Goal: Information Seeking & Learning: Understand process/instructions

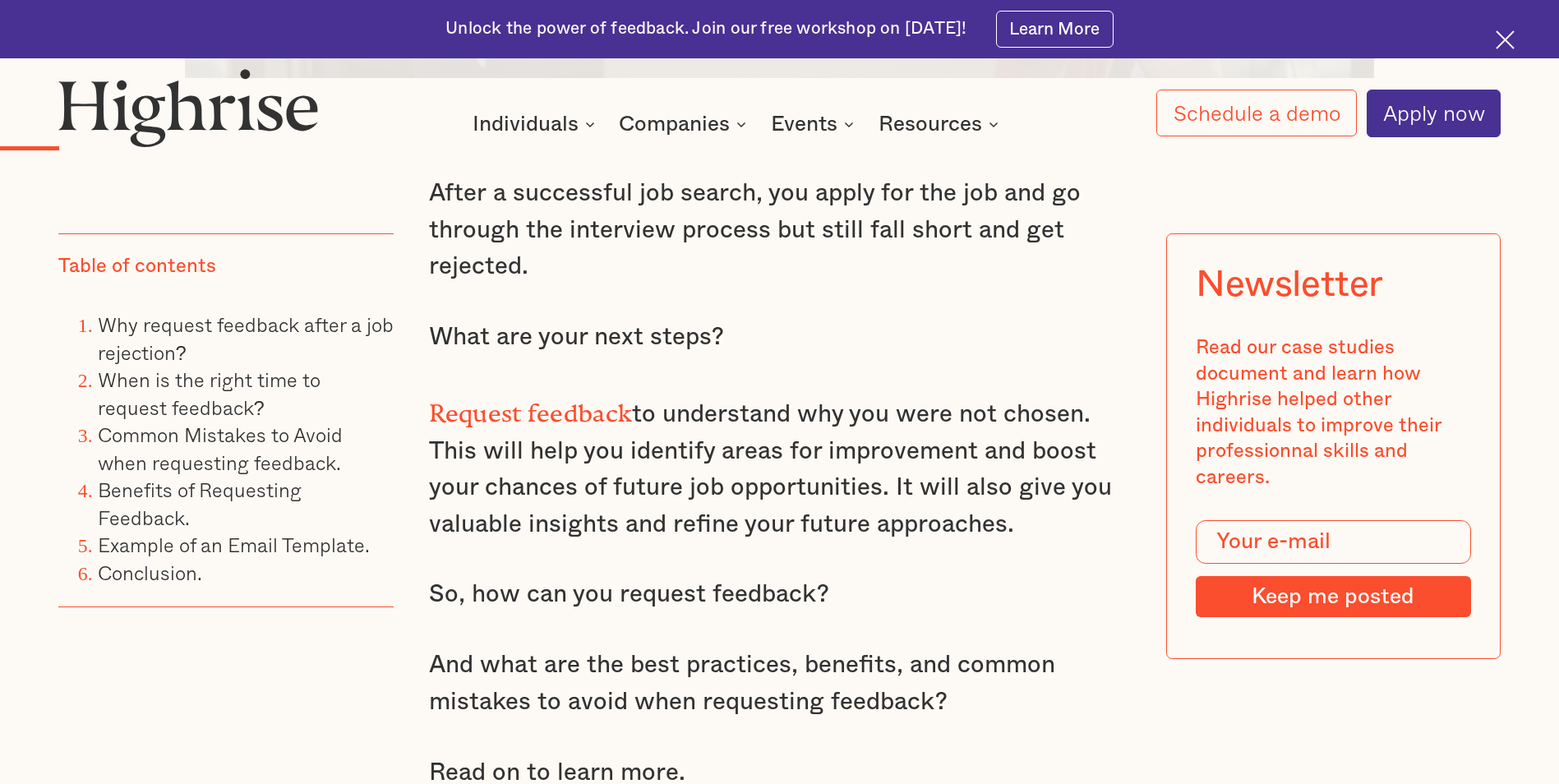
scroll to position [1479, 0]
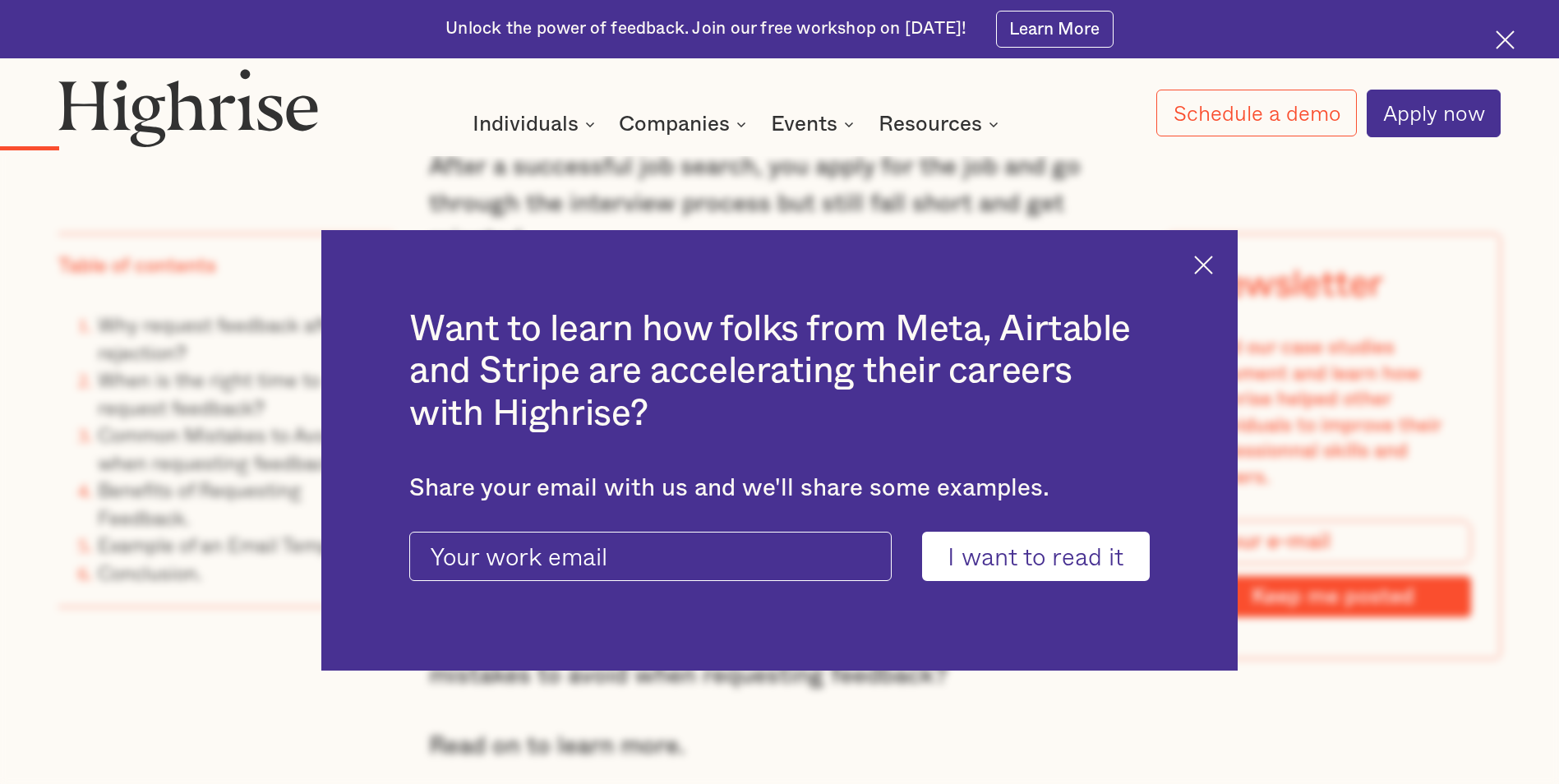
click at [1212, 264] on img at bounding box center [1203, 265] width 19 height 19
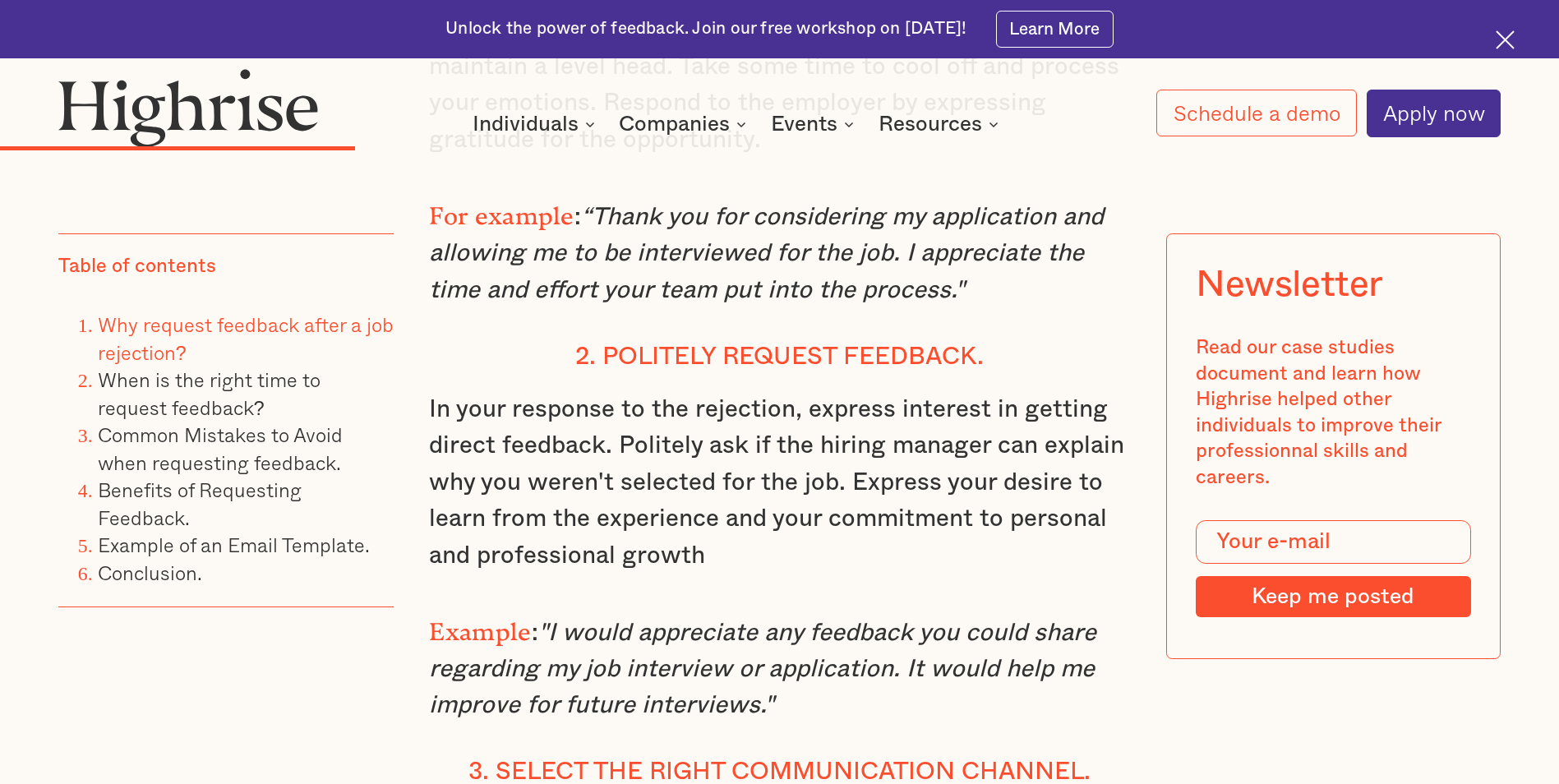
scroll to position [3889, 0]
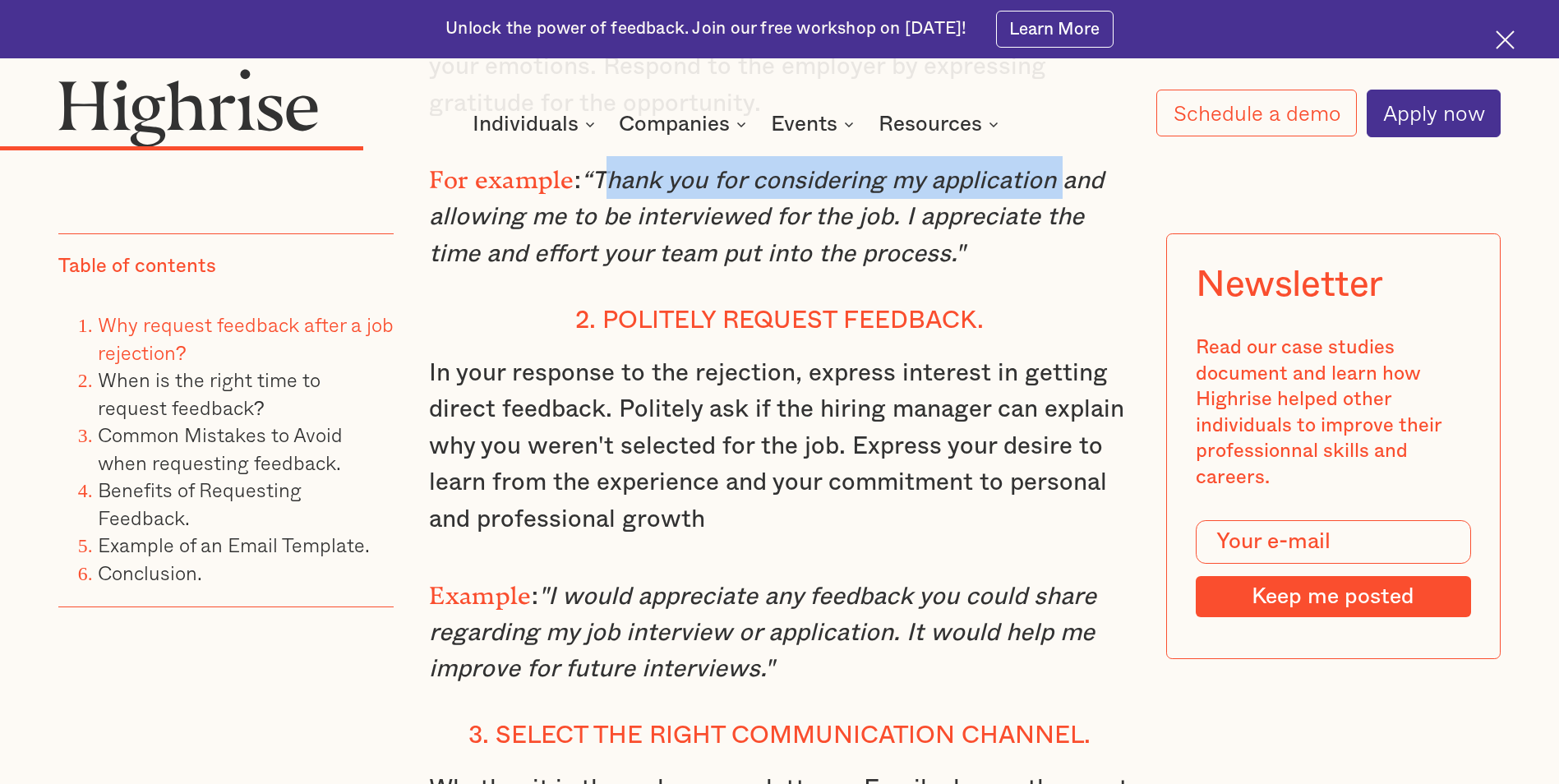
drag, startPoint x: 599, startPoint y: 190, endPoint x: 1057, endPoint y: 186, distance: 458.0
click at [1057, 186] on em "“Thank you for considering my application and allowing me to be interviewed for…" at bounding box center [766, 218] width 674 height 98
copy em "Thank you for considering my application"
drag, startPoint x: 554, startPoint y: 602, endPoint x: 877, endPoint y: 667, distance: 329.5
click at [877, 667] on p "Example : "I would appreciate any feedback you could share regarding my job int…" at bounding box center [780, 629] width 700 height 116
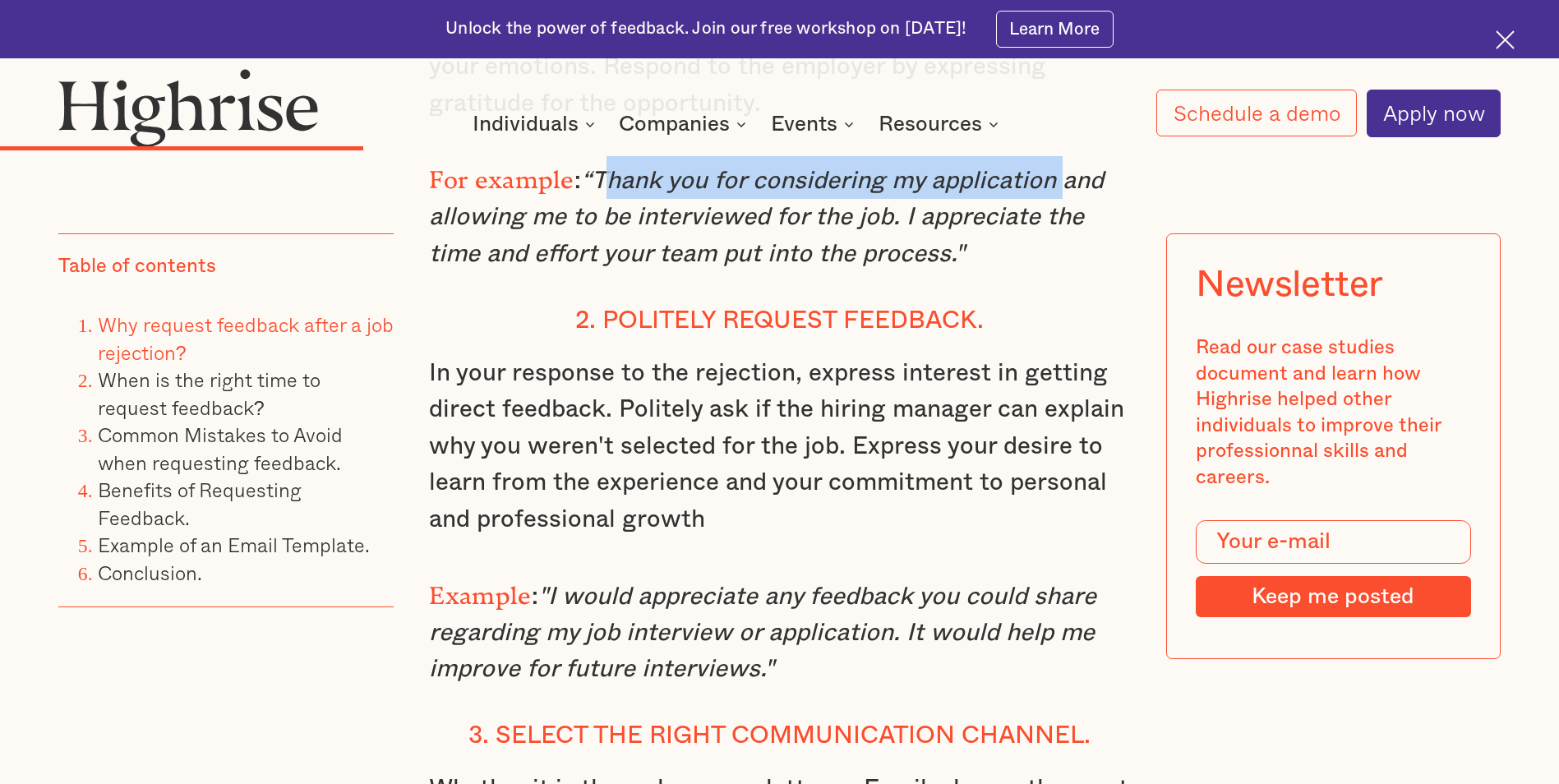
copy em "would appreciate any feedback you could share regarding my job interview or app…"
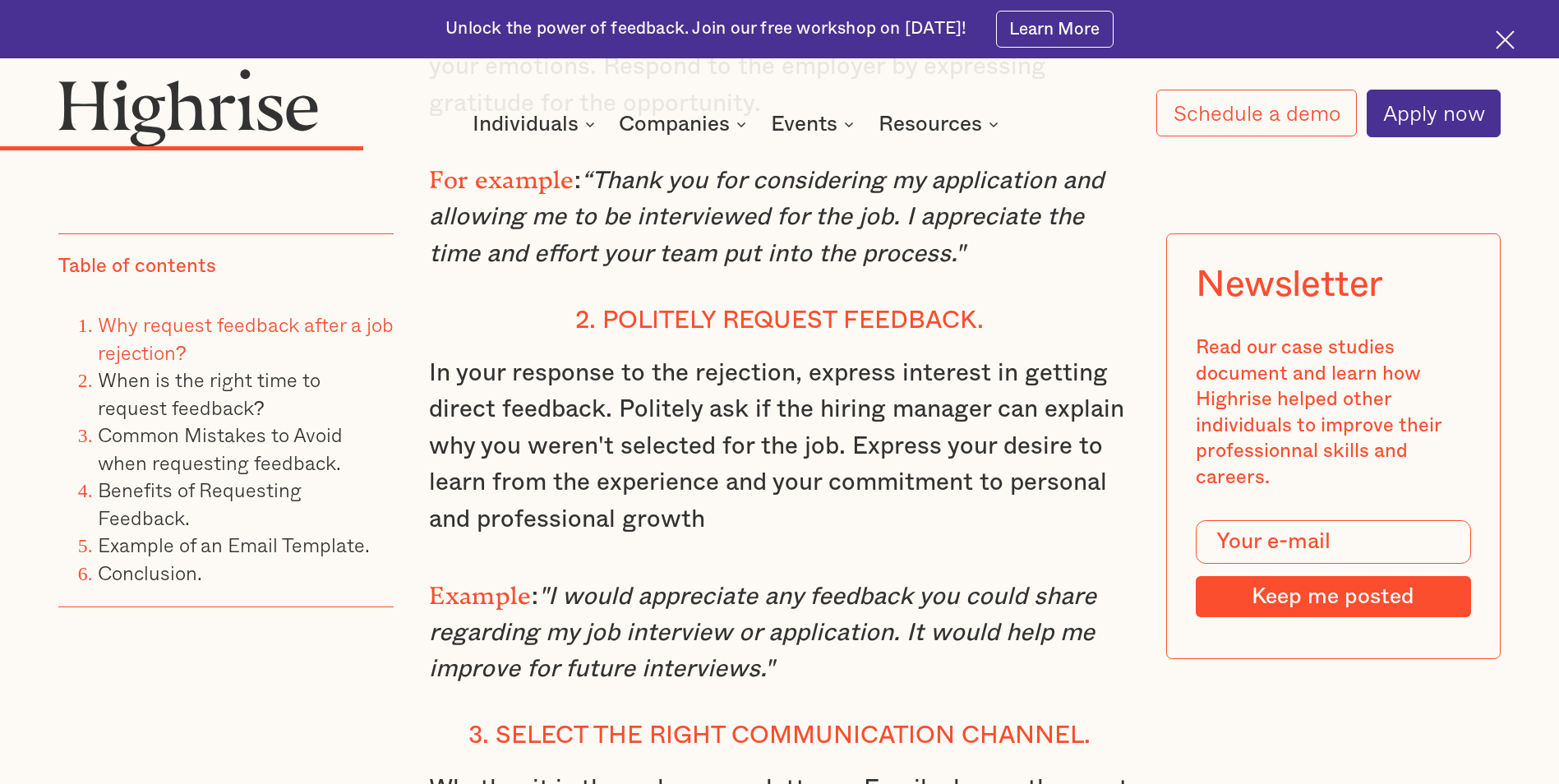
click at [901, 538] on p "In your response to the rejection, express interest in getting direct feedback.…" at bounding box center [780, 445] width 700 height 182
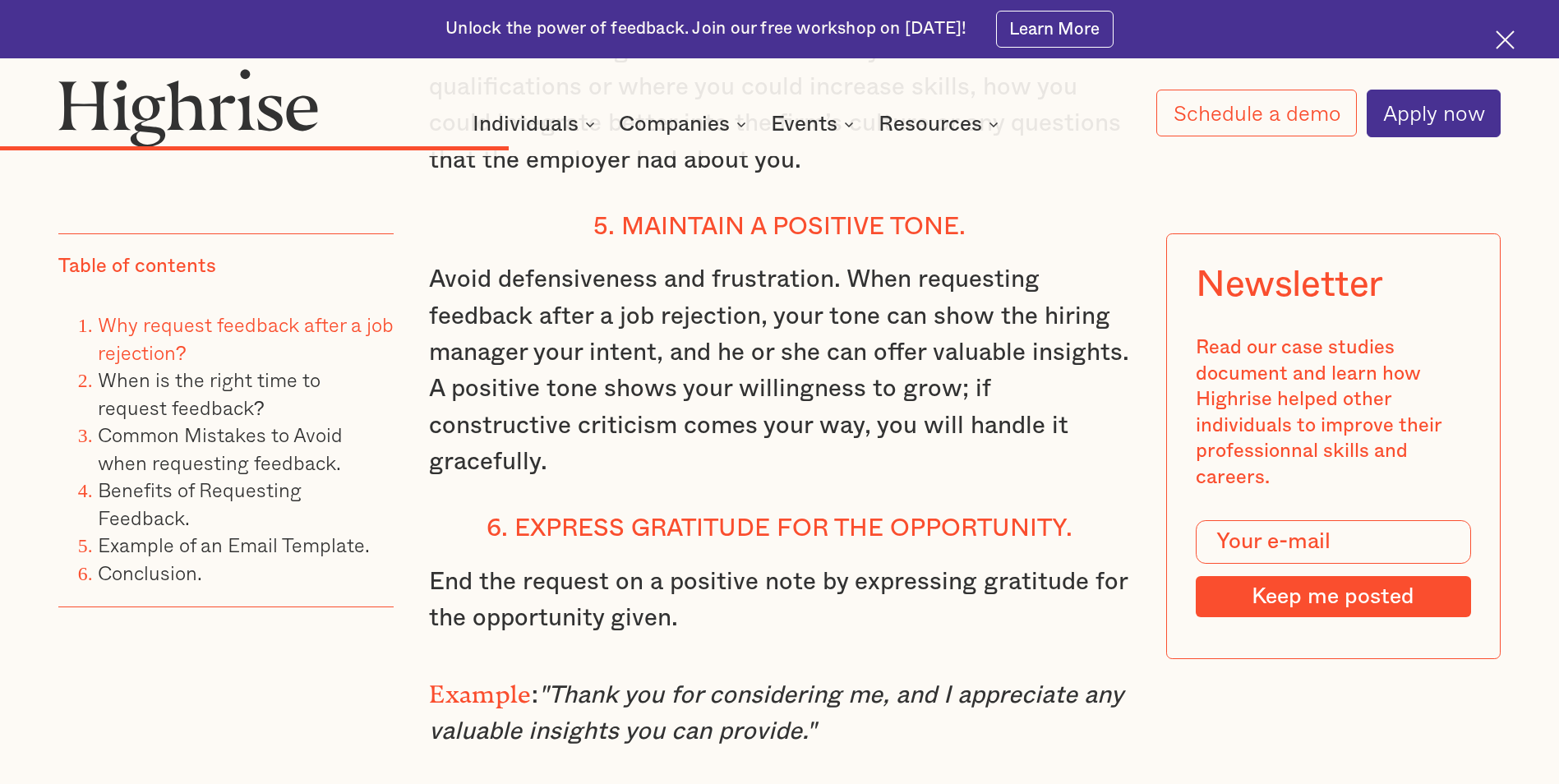
scroll to position [5039, 0]
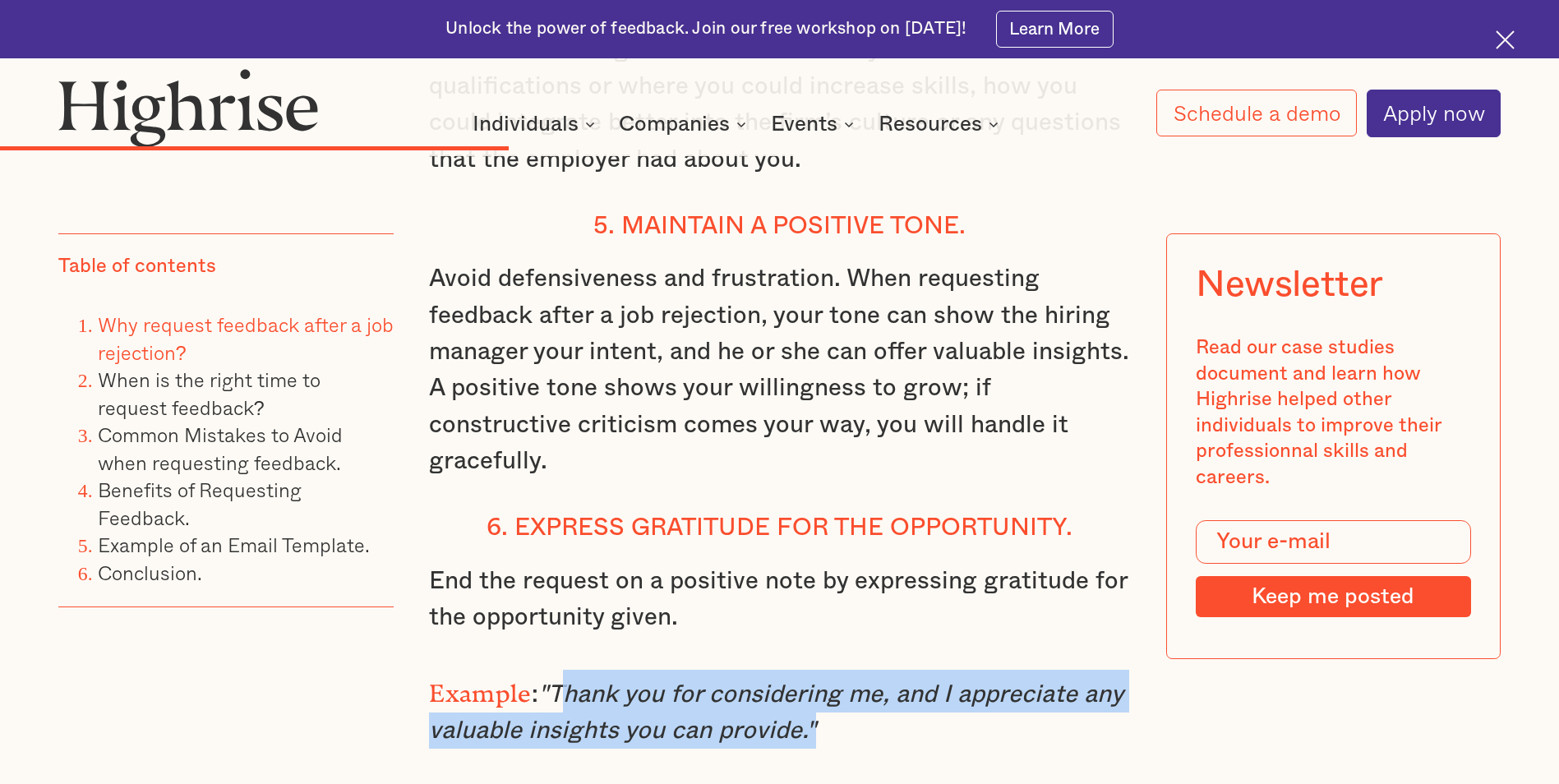
drag, startPoint x: 555, startPoint y: 629, endPoint x: 803, endPoint y: 661, distance: 250.1
click at [803, 682] on em ""Thank you for considering me, and I appreciate any valuable insights you can p…" at bounding box center [776, 712] width 693 height 60
copy em "Thank you for considering me, and I appreciate any valuable insights you can pr…"
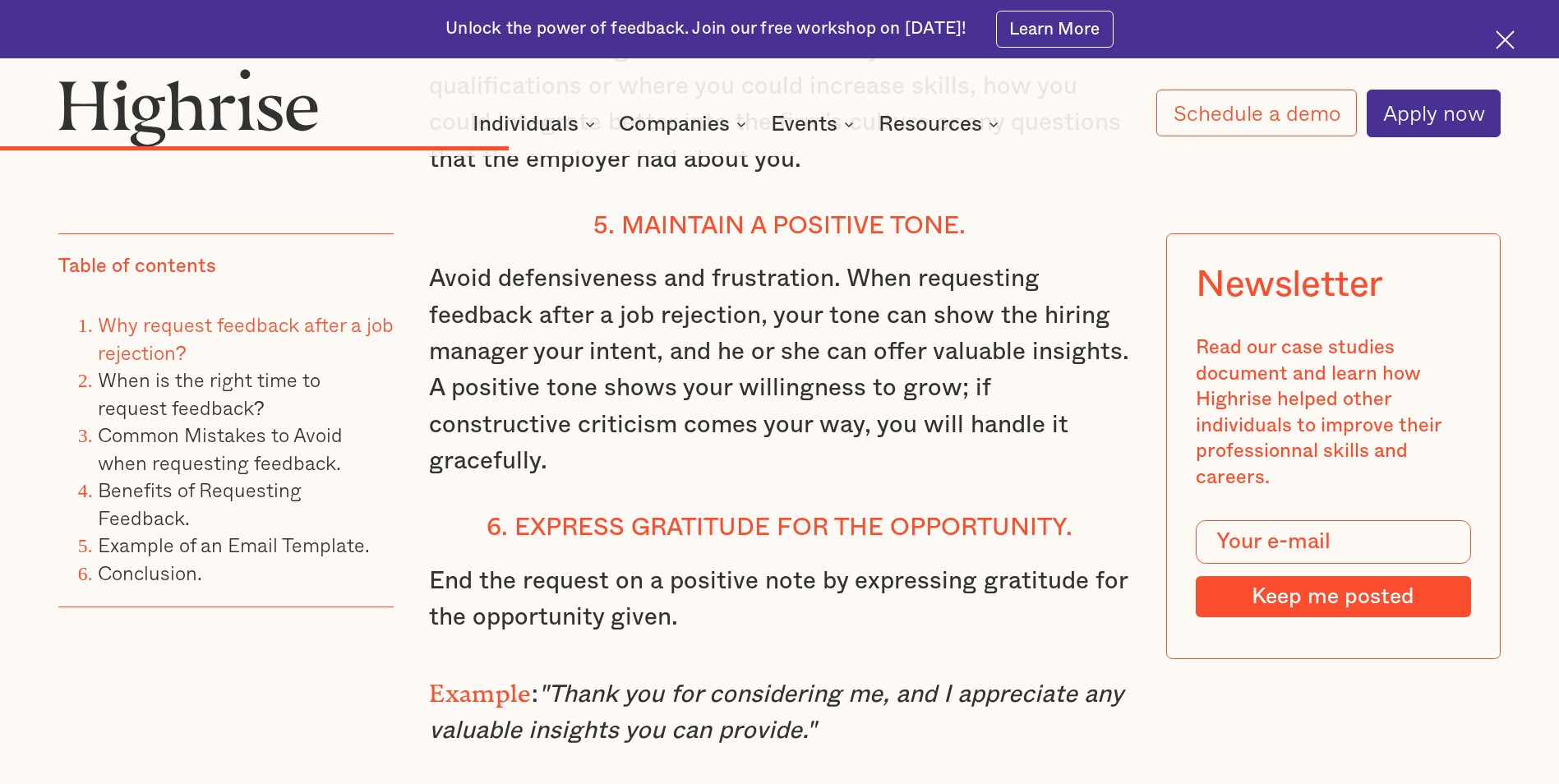
click at [850, 386] on p "Avoid defensiveness and frustration. When requesting feedback after a job rejec…" at bounding box center [780, 370] width 700 height 220
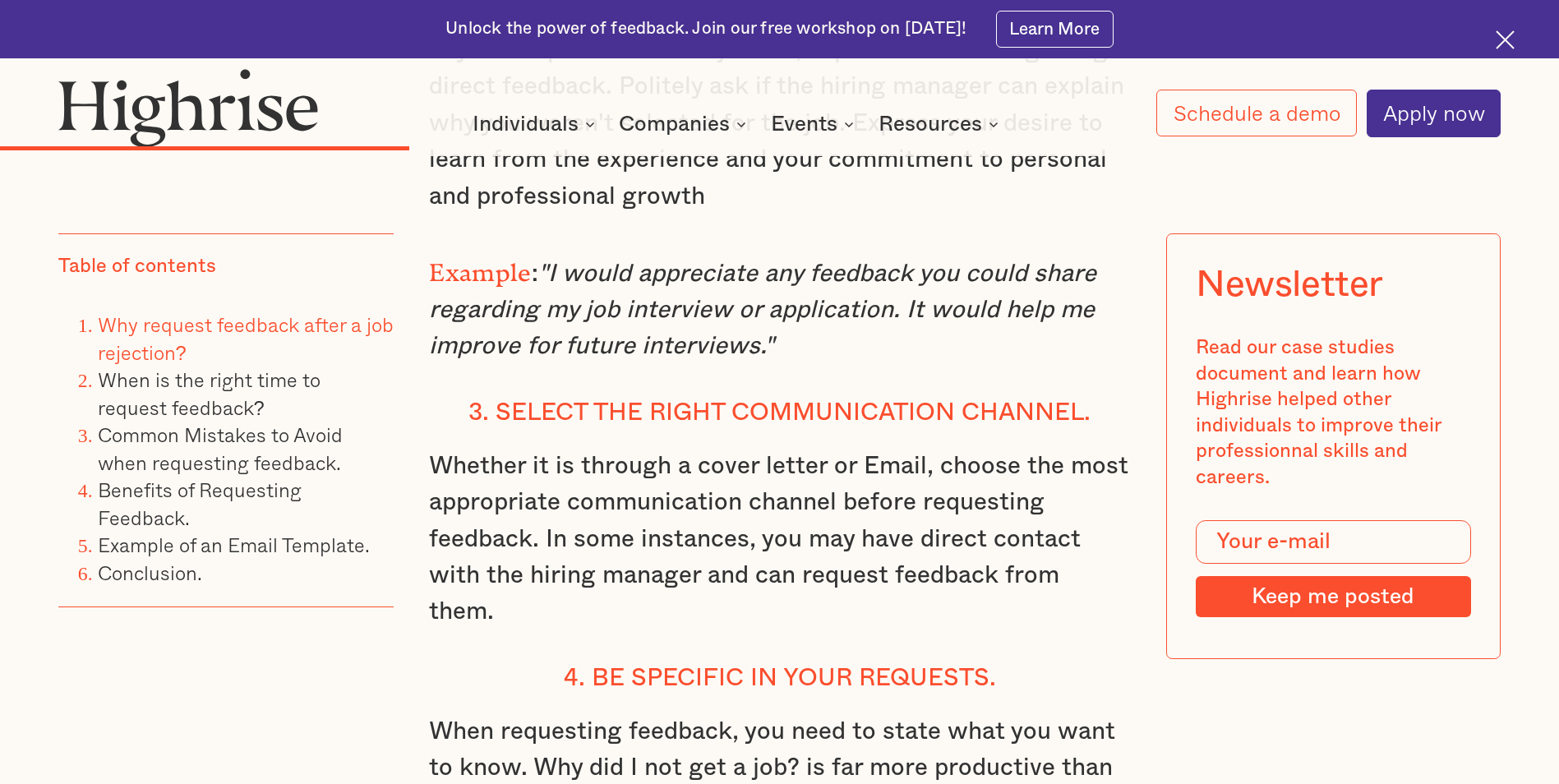
scroll to position [4273, 0]
